Goal: Book appointment/travel/reservation

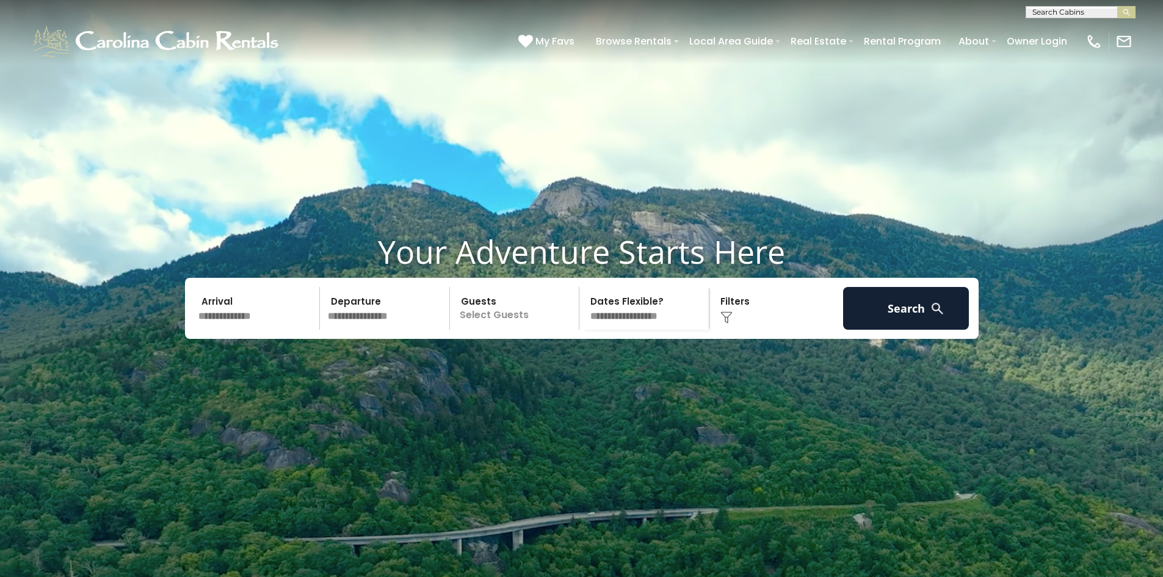
scroll to position [1, 0]
click at [1071, 9] on input "text" at bounding box center [1079, 14] width 107 height 12
type input "**********"
click at [1078, 29] on em "[GEOGRAPHIC_DATA]" at bounding box center [1078, 28] width 93 height 11
click at [1117, 6] on button "submit" at bounding box center [1126, 12] width 18 height 12
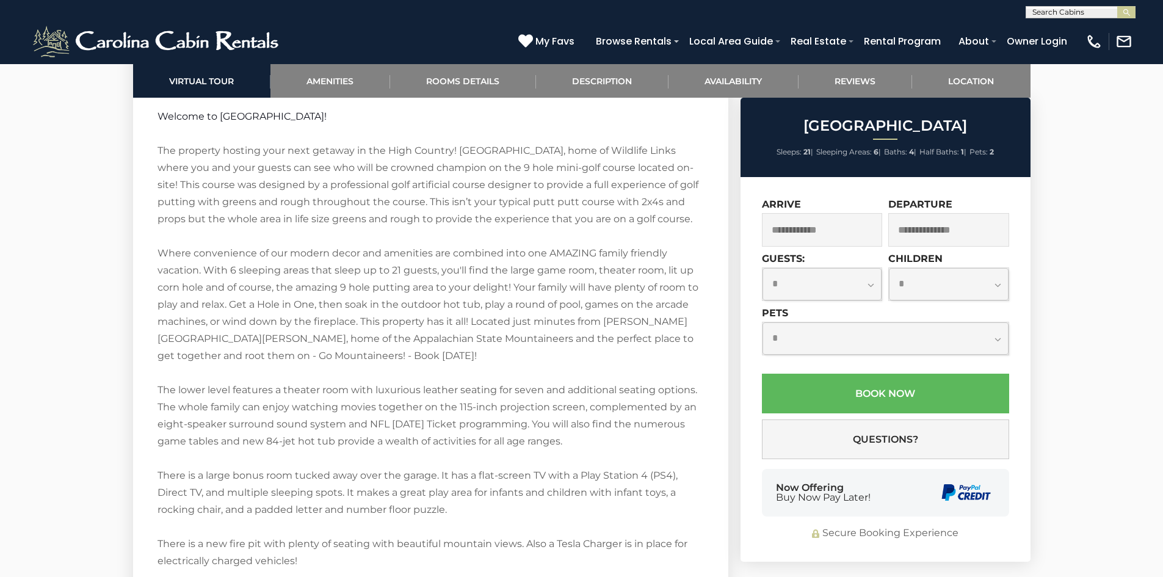
scroll to position [2686, 0]
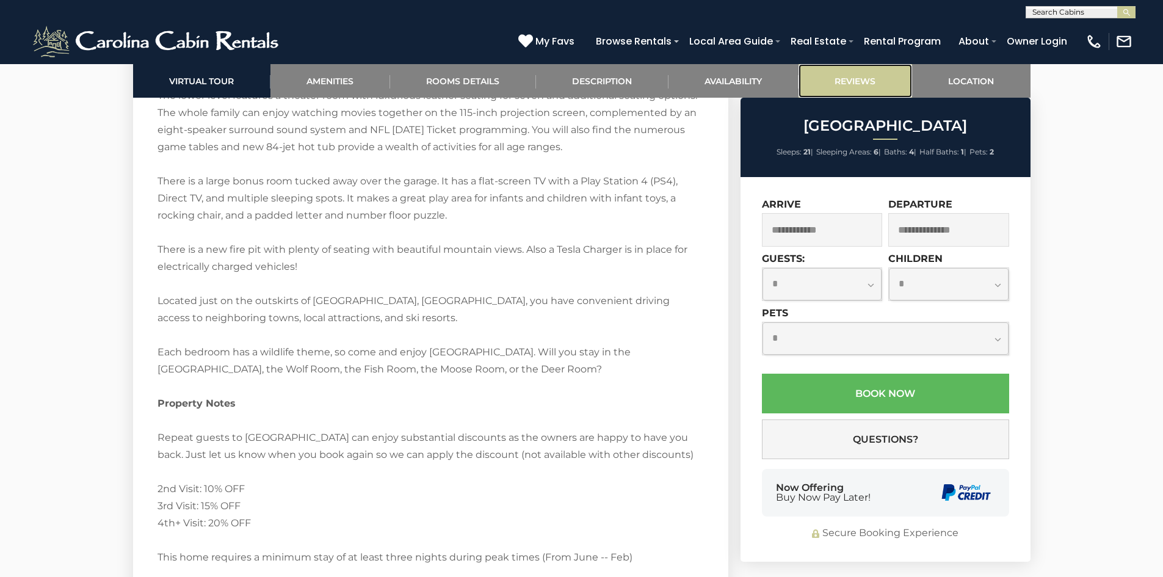
click at [842, 76] on link "Reviews" at bounding box center [856, 81] width 114 height 34
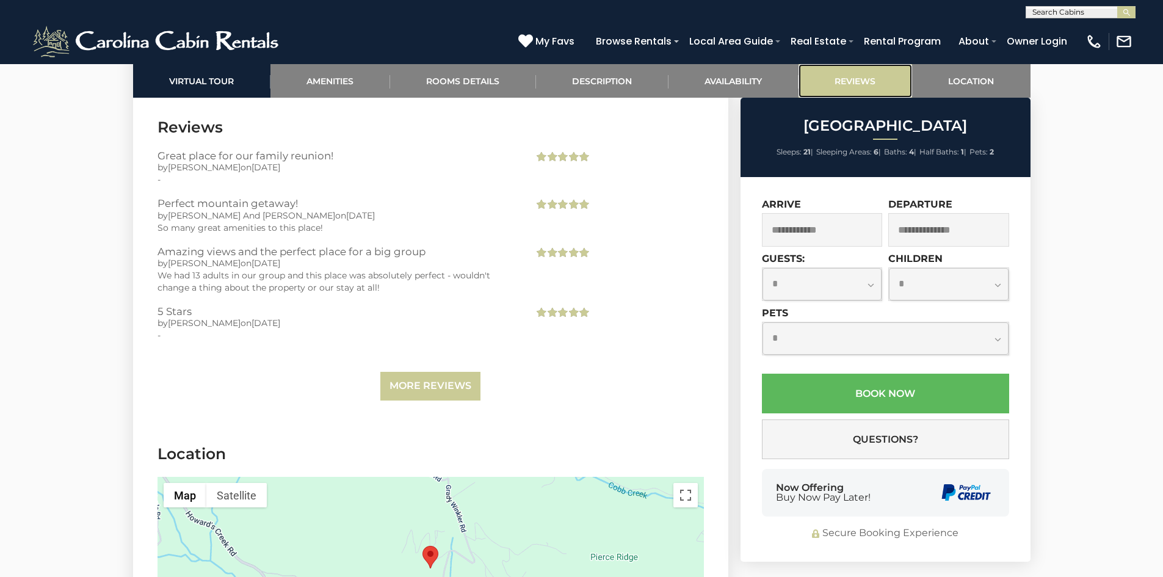
scroll to position [3775, 0]
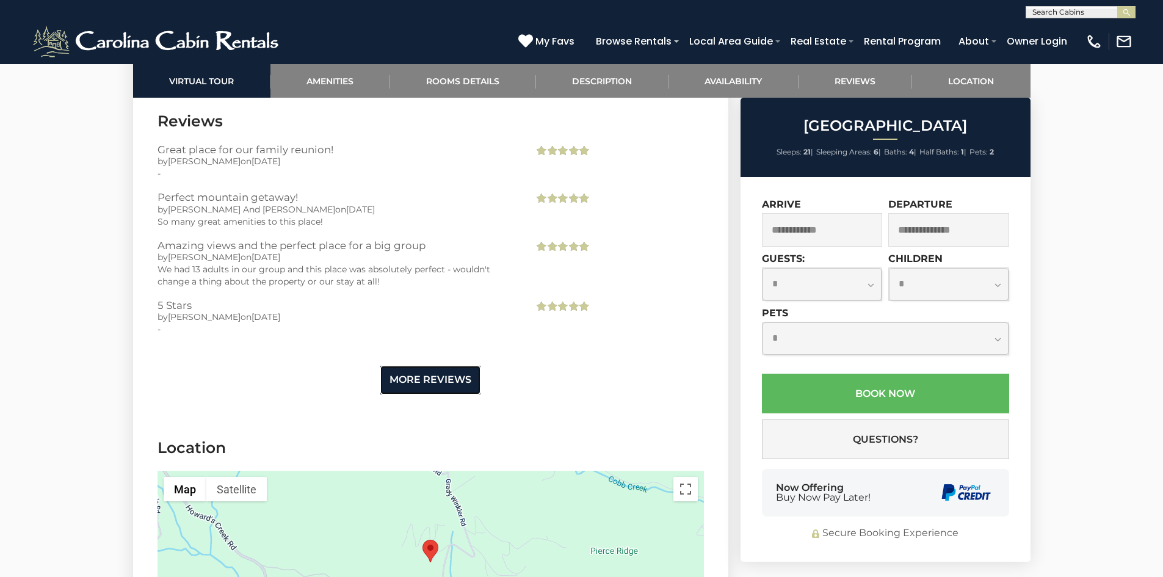
click at [437, 374] on link "More Reviews" at bounding box center [430, 380] width 100 height 29
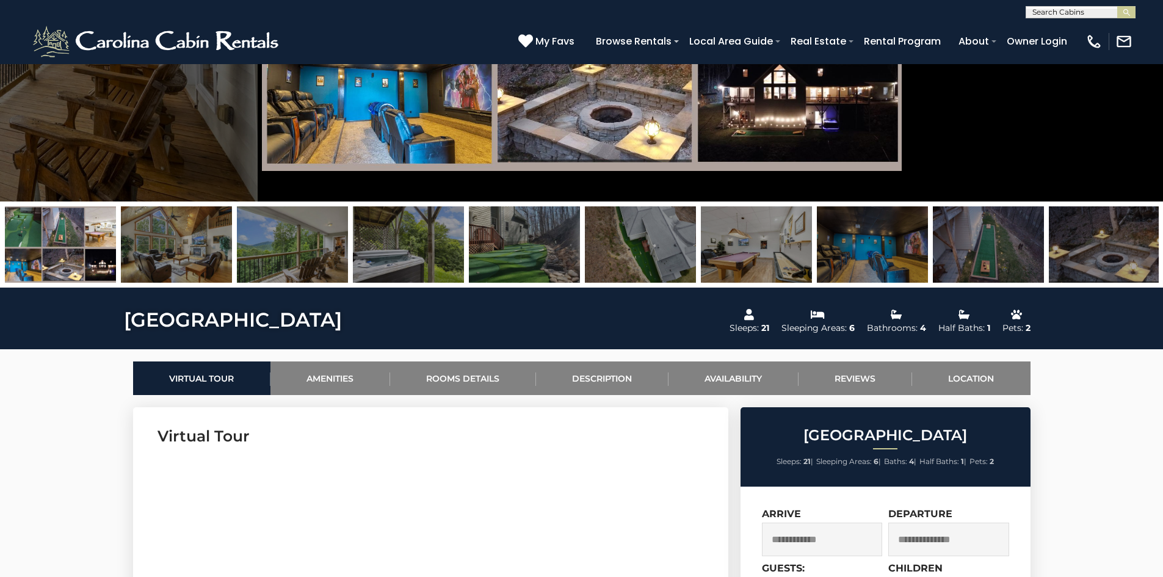
scroll to position [274, 0]
